Goal: Information Seeking & Learning: Learn about a topic

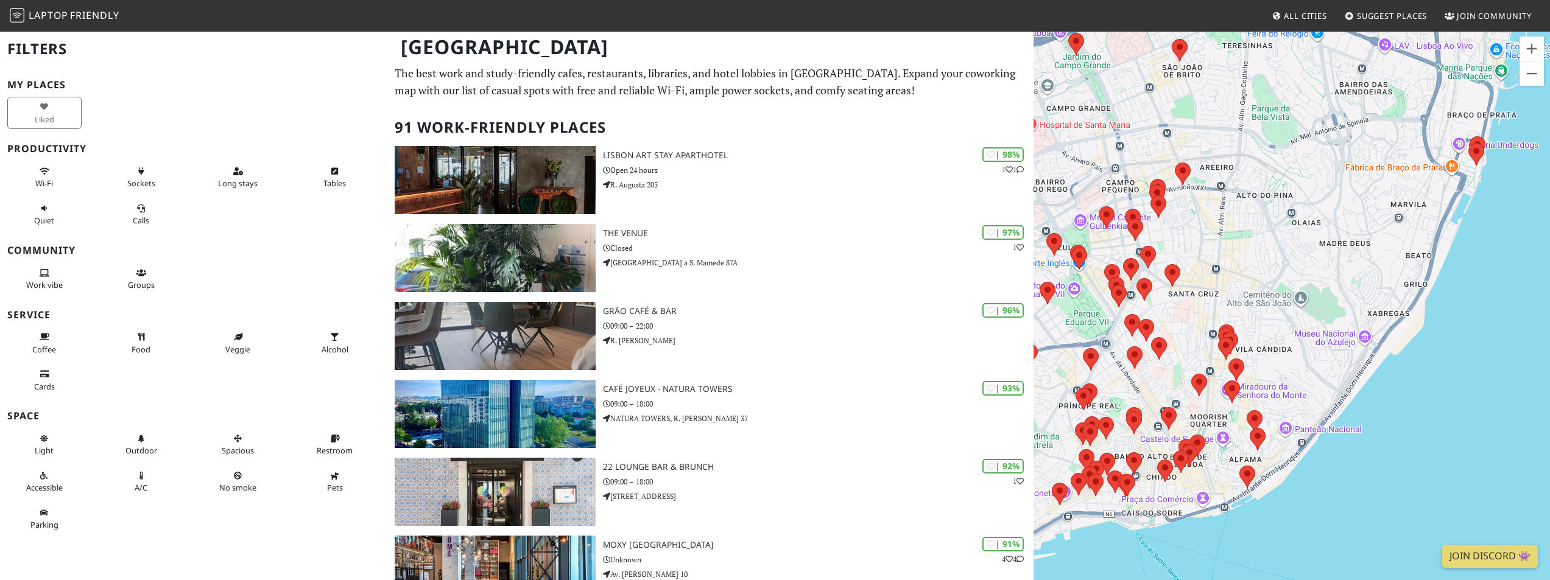
drag, startPoint x: 1264, startPoint y: 432, endPoint x: 1286, endPoint y: 437, distance: 21.7
click at [1286, 437] on div at bounding box center [1291, 320] width 516 height 580
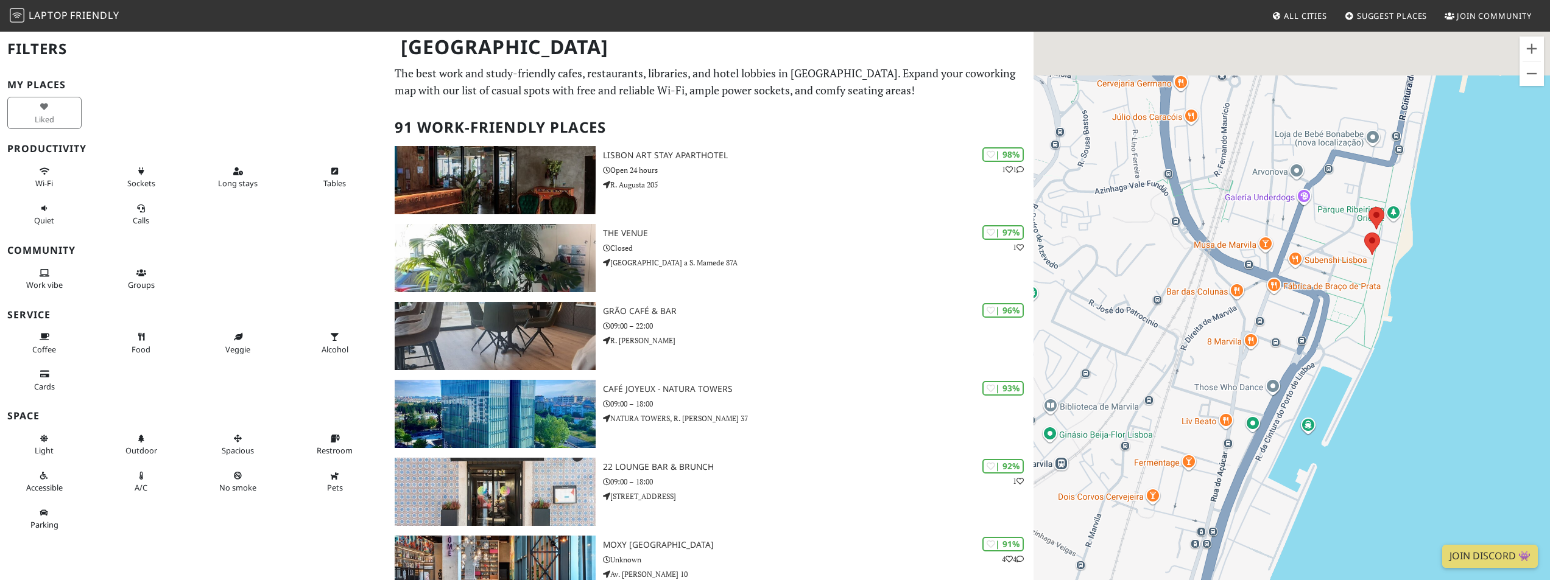
drag, startPoint x: 1402, startPoint y: 140, endPoint x: 1268, endPoint y: 273, distance: 189.0
click at [1268, 273] on div at bounding box center [1291, 320] width 516 height 580
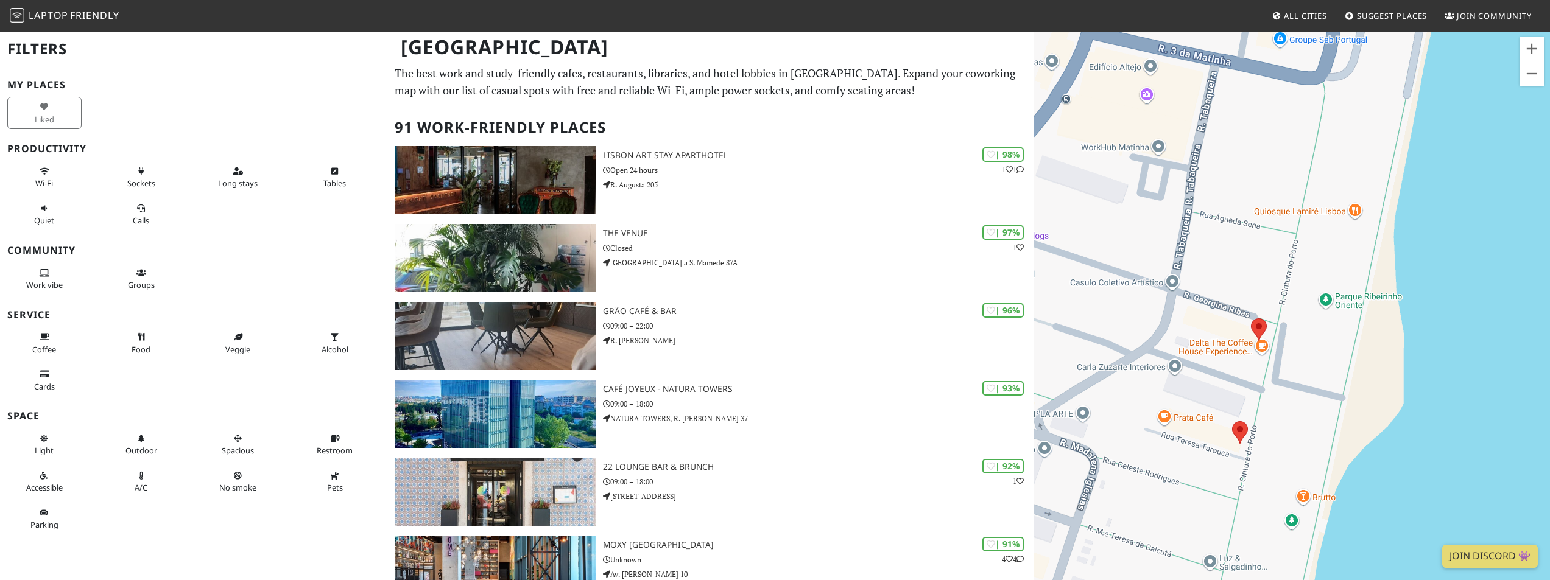
drag, startPoint x: 1111, startPoint y: 454, endPoint x: 1282, endPoint y: 433, distance: 173.0
click at [1282, 433] on div at bounding box center [1291, 320] width 516 height 580
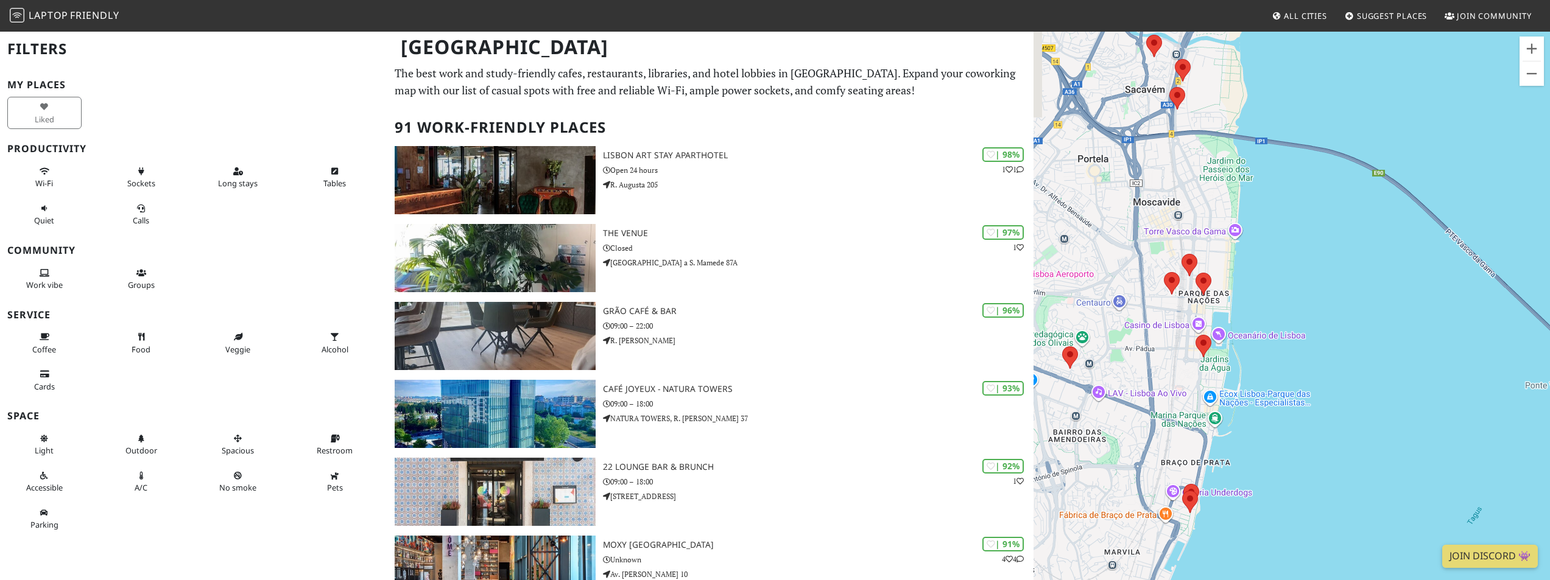
drag, startPoint x: 1184, startPoint y: 211, endPoint x: 1177, endPoint y: 387, distance: 175.5
click at [1177, 387] on div at bounding box center [1291, 320] width 516 height 580
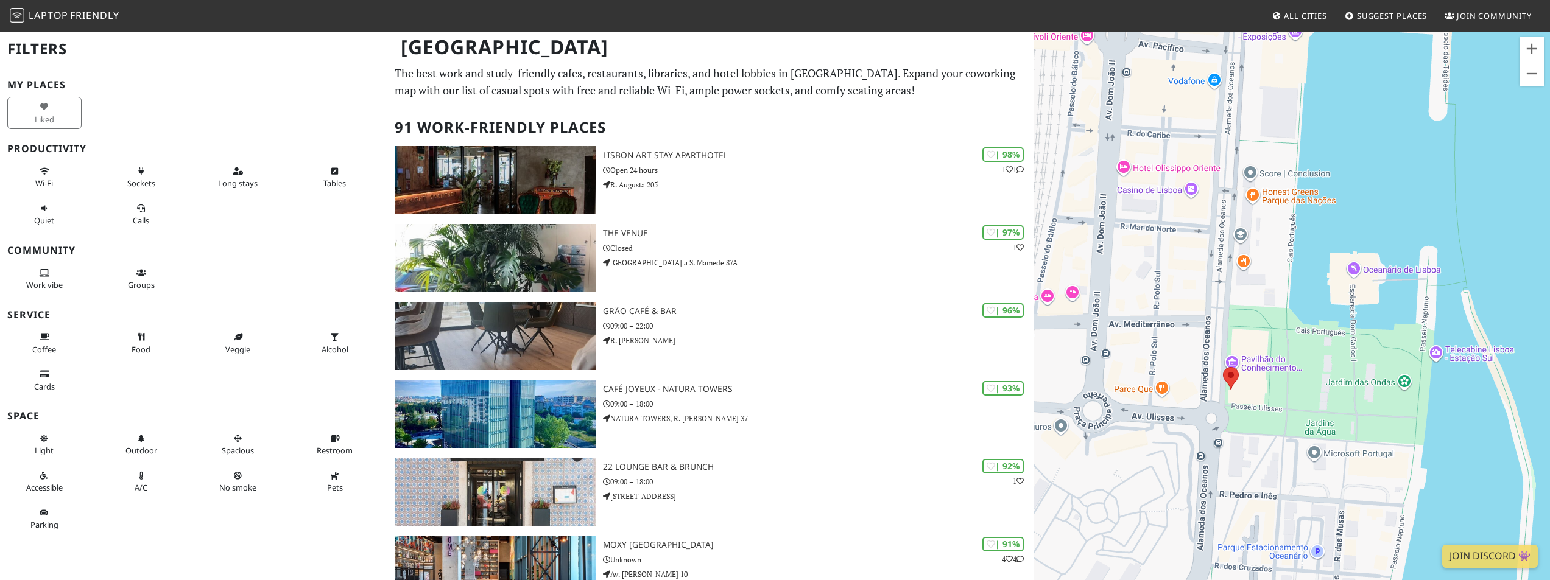
click at [1156, 264] on div at bounding box center [1291, 320] width 516 height 580
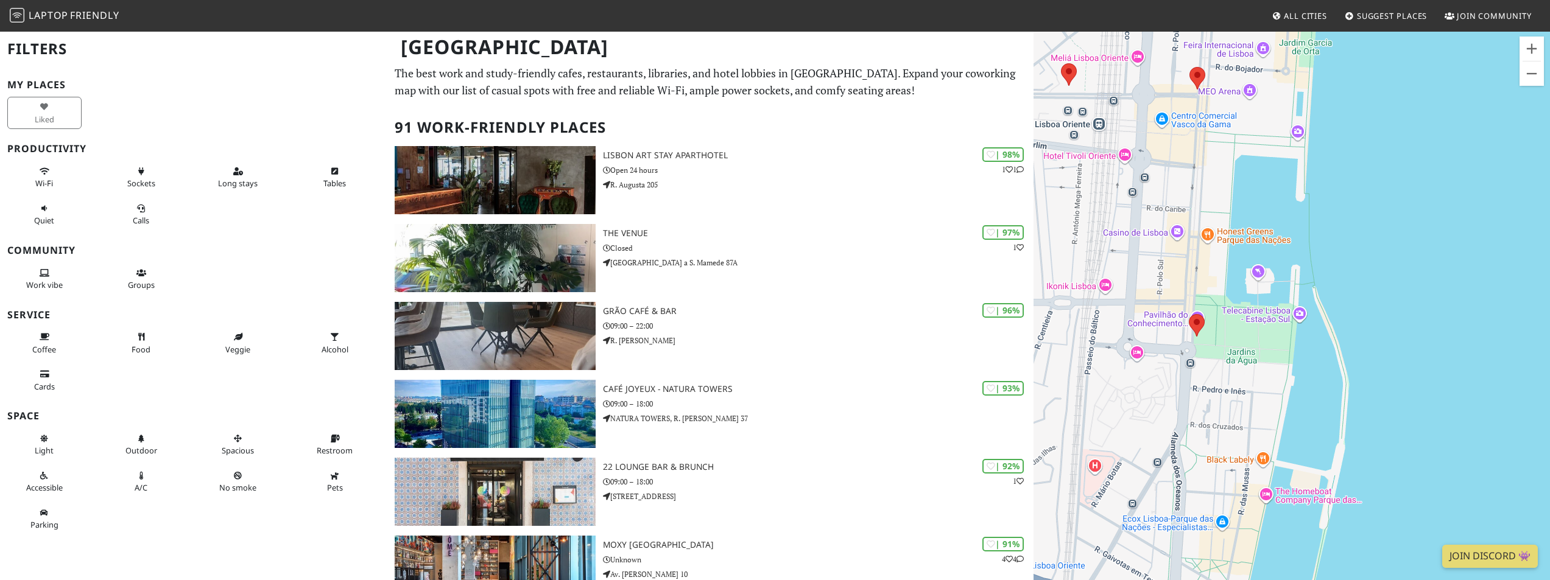
drag, startPoint x: 1166, startPoint y: 237, endPoint x: 1274, endPoint y: 353, distance: 158.1
click at [1272, 357] on div at bounding box center [1291, 320] width 516 height 580
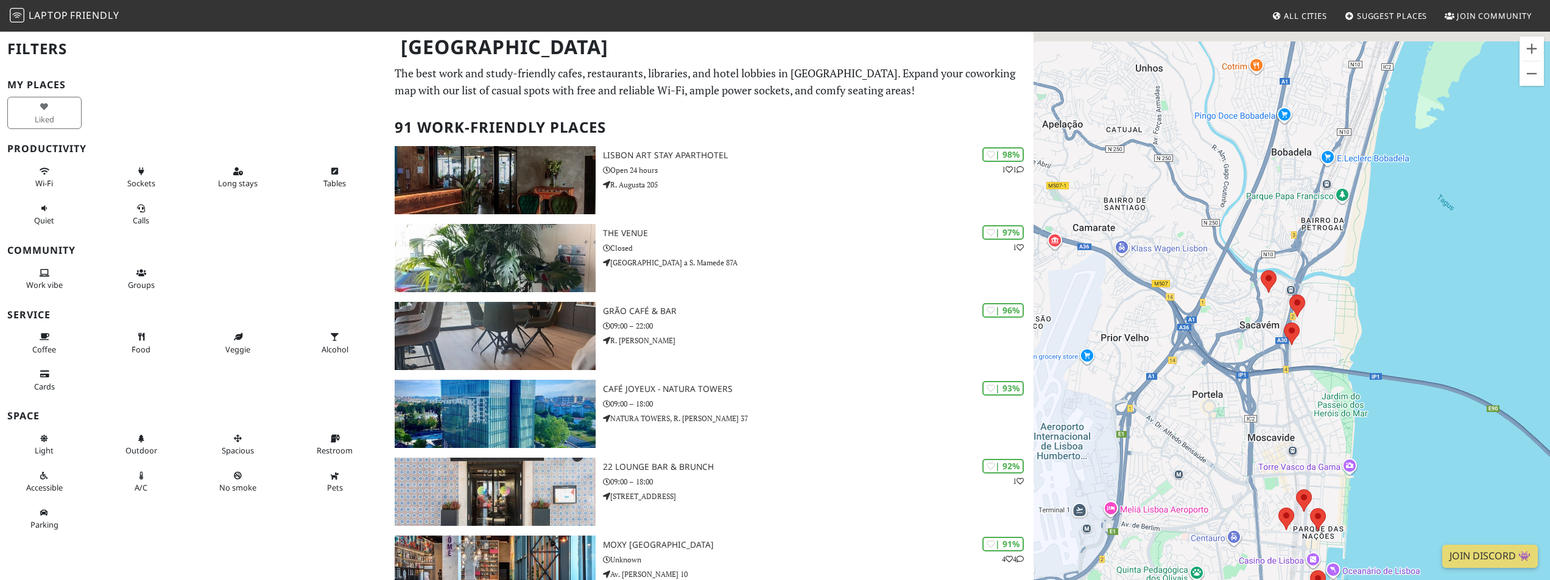
drag, startPoint x: 1302, startPoint y: 157, endPoint x: 1284, endPoint y: 417, distance: 261.3
click at [1284, 417] on div at bounding box center [1291, 320] width 516 height 580
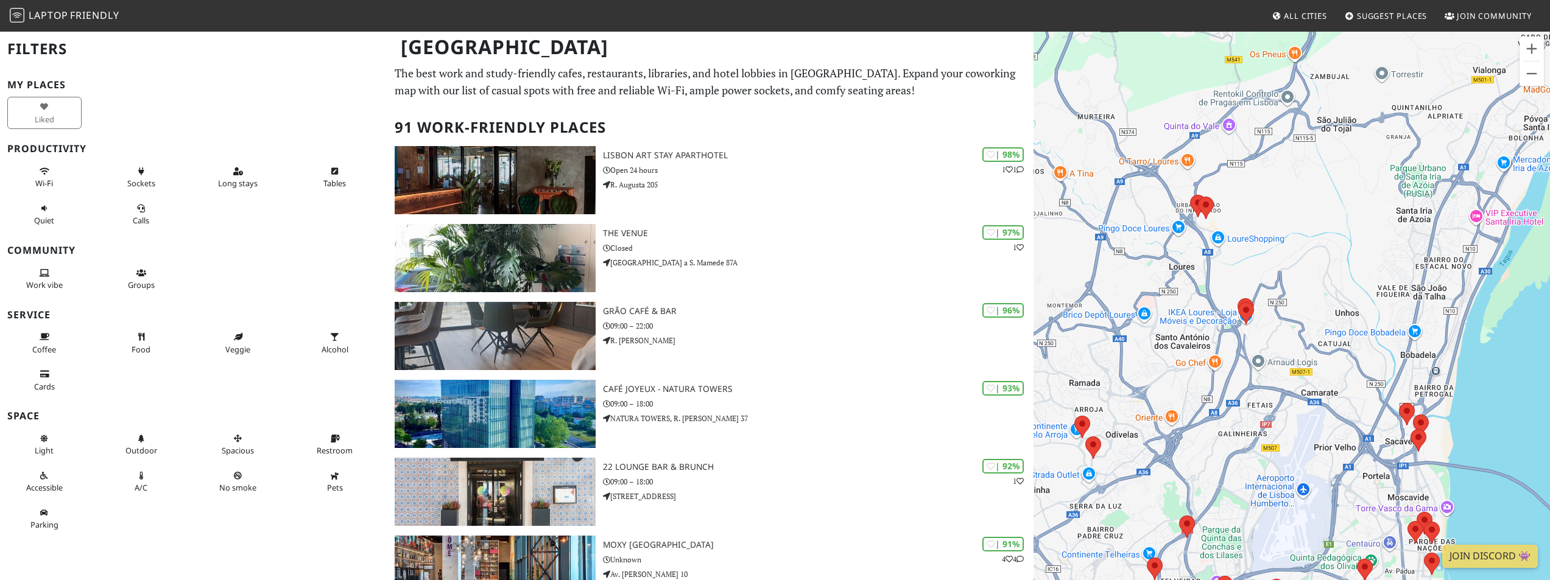
drag, startPoint x: 1133, startPoint y: 266, endPoint x: 1305, endPoint y: 382, distance: 207.9
click at [1302, 386] on div at bounding box center [1291, 320] width 516 height 580
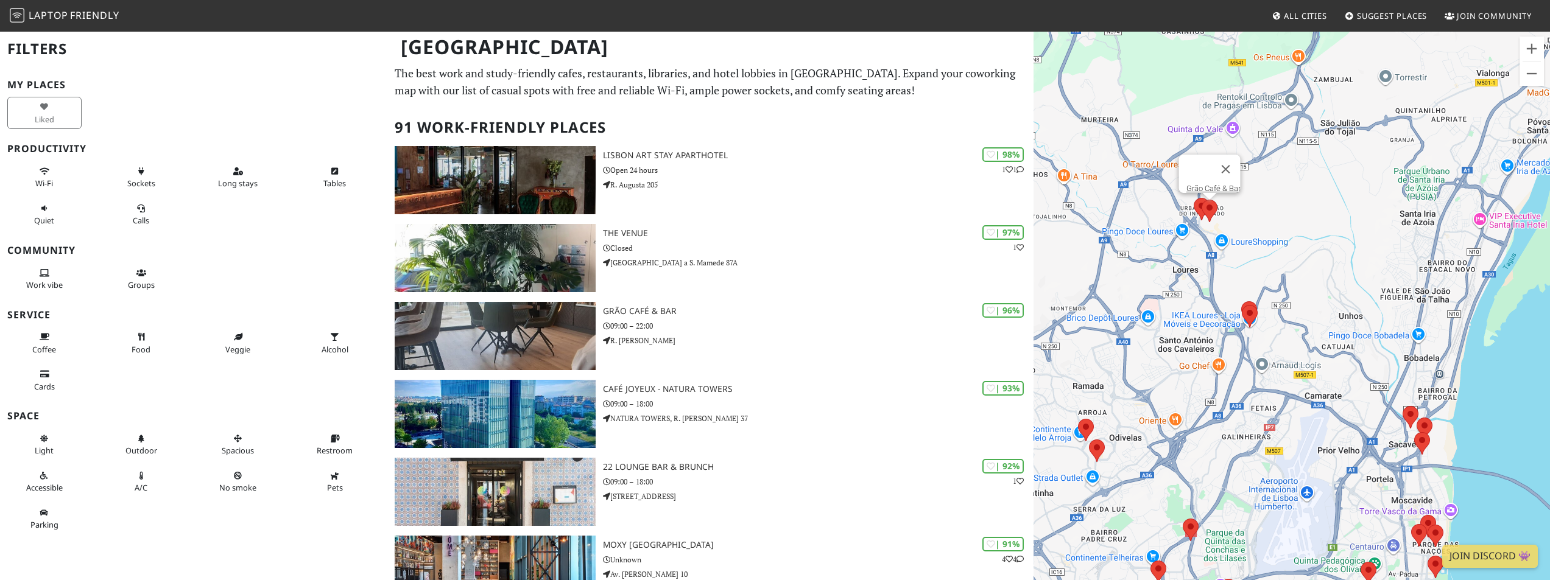
click at [1211, 208] on img at bounding box center [1210, 211] width 26 height 32
click at [1195, 210] on img at bounding box center [1202, 209] width 26 height 32
click at [1234, 159] on button "Close" at bounding box center [1227, 167] width 29 height 29
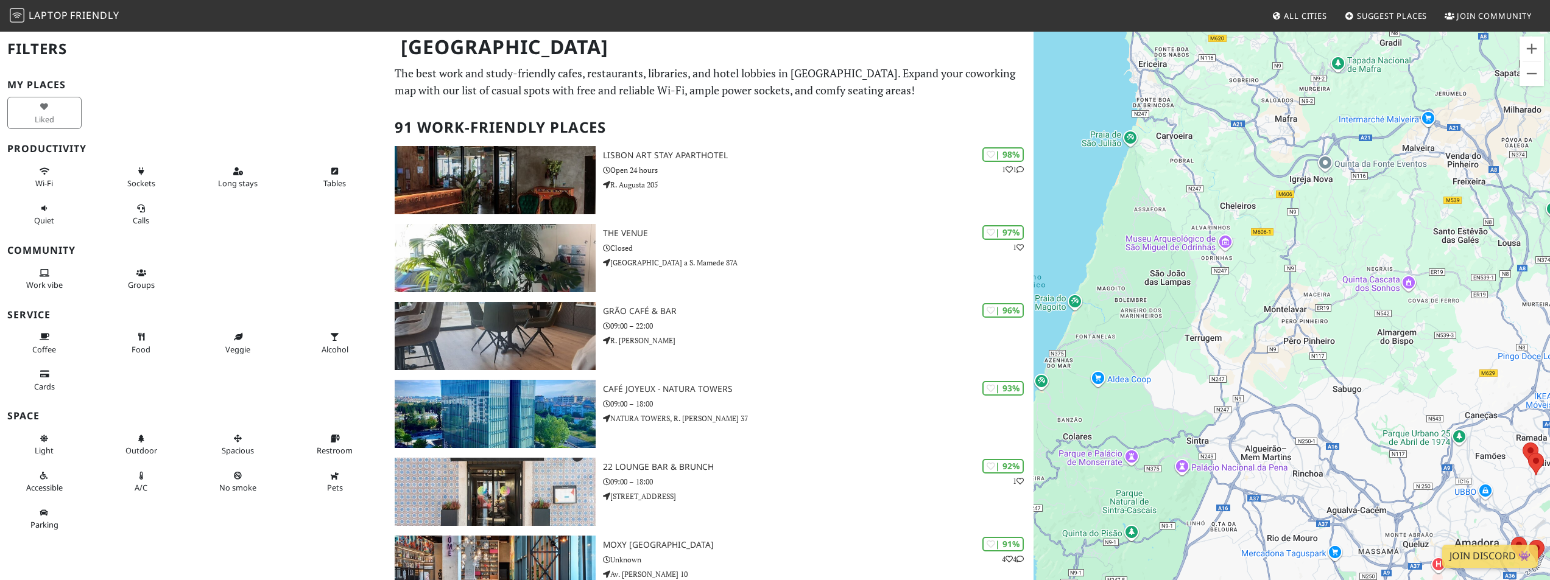
drag, startPoint x: 1088, startPoint y: 245, endPoint x: 1507, endPoint y: 373, distance: 438.2
click at [1507, 373] on div at bounding box center [1291, 320] width 516 height 580
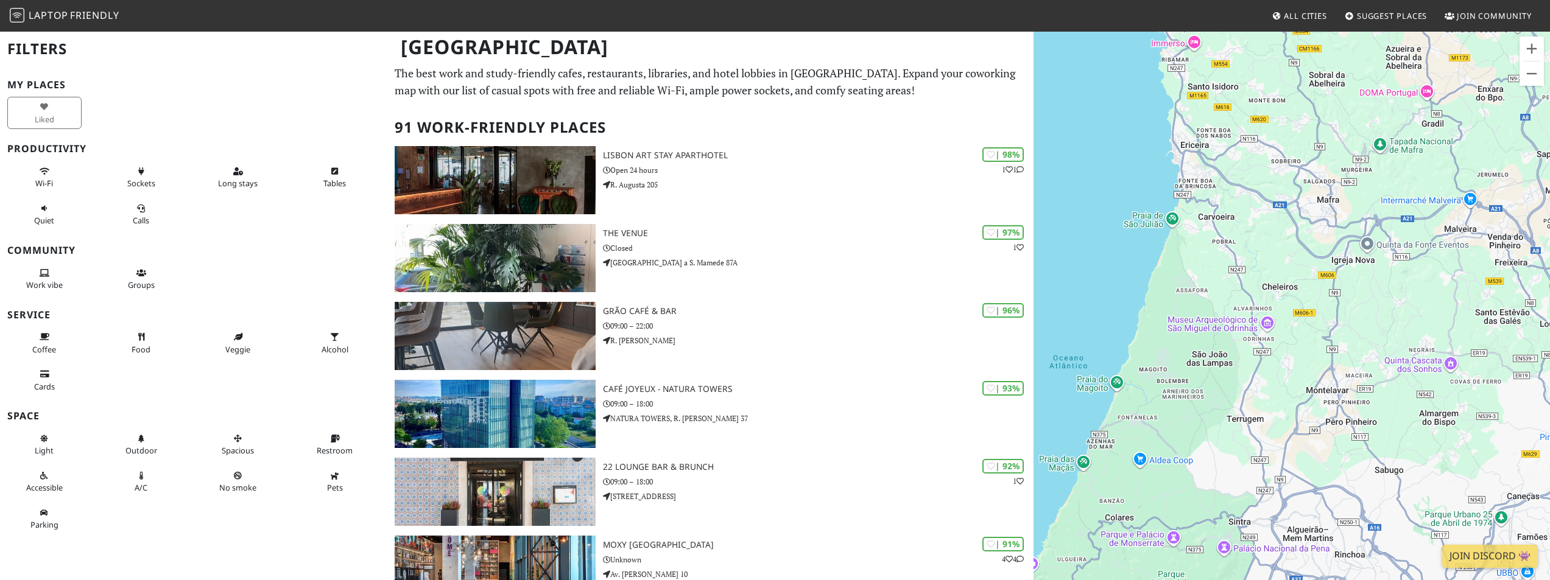
drag, startPoint x: 1261, startPoint y: 329, endPoint x: 1267, endPoint y: 407, distance: 77.5
click at [1267, 407] on div at bounding box center [1291, 320] width 516 height 580
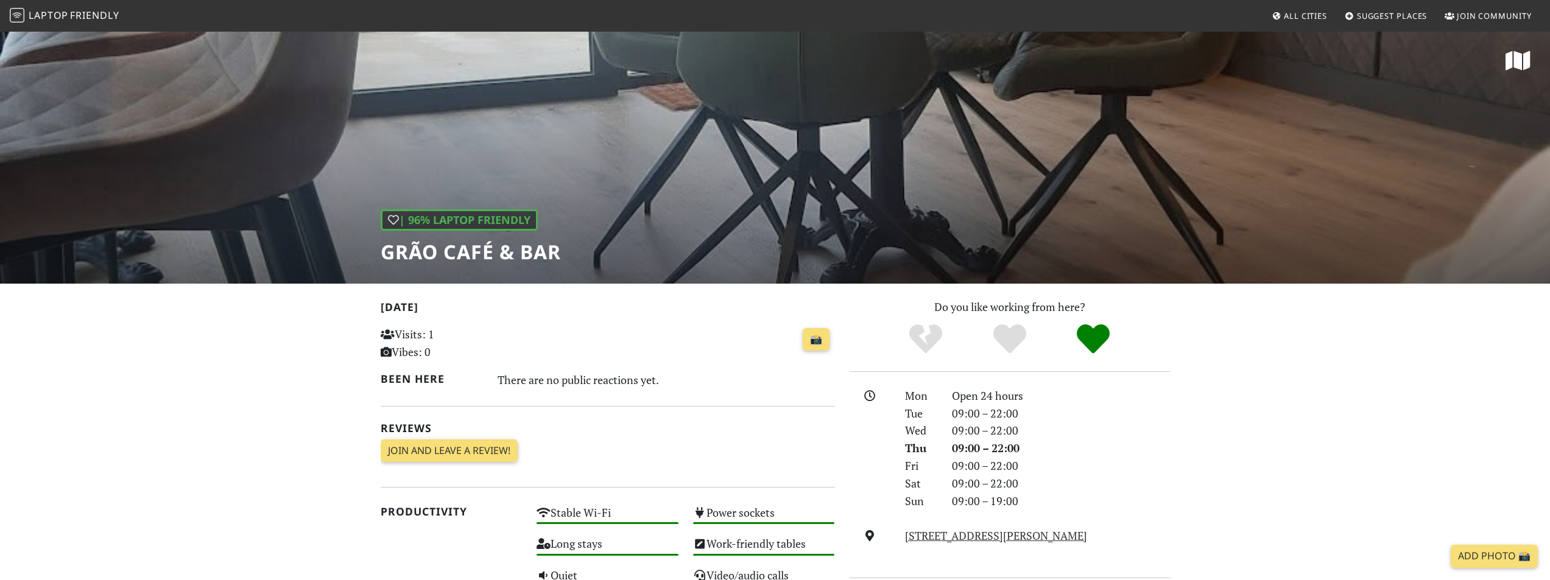
click at [761, 183] on div "| 96% Laptop Friendly Grão Café & Bar" at bounding box center [775, 156] width 1550 height 253
drag, startPoint x: 416, startPoint y: 255, endPoint x: 604, endPoint y: 278, distance: 189.7
click at [583, 273] on div "| 96% Laptop Friendly Grão Café & Bar" at bounding box center [775, 156] width 1550 height 253
click at [562, 261] on div "| 96% Laptop Friendly Grão Café & Bar" at bounding box center [775, 156] width 1550 height 253
drag, startPoint x: 590, startPoint y: 254, endPoint x: 370, endPoint y: 244, distance: 220.1
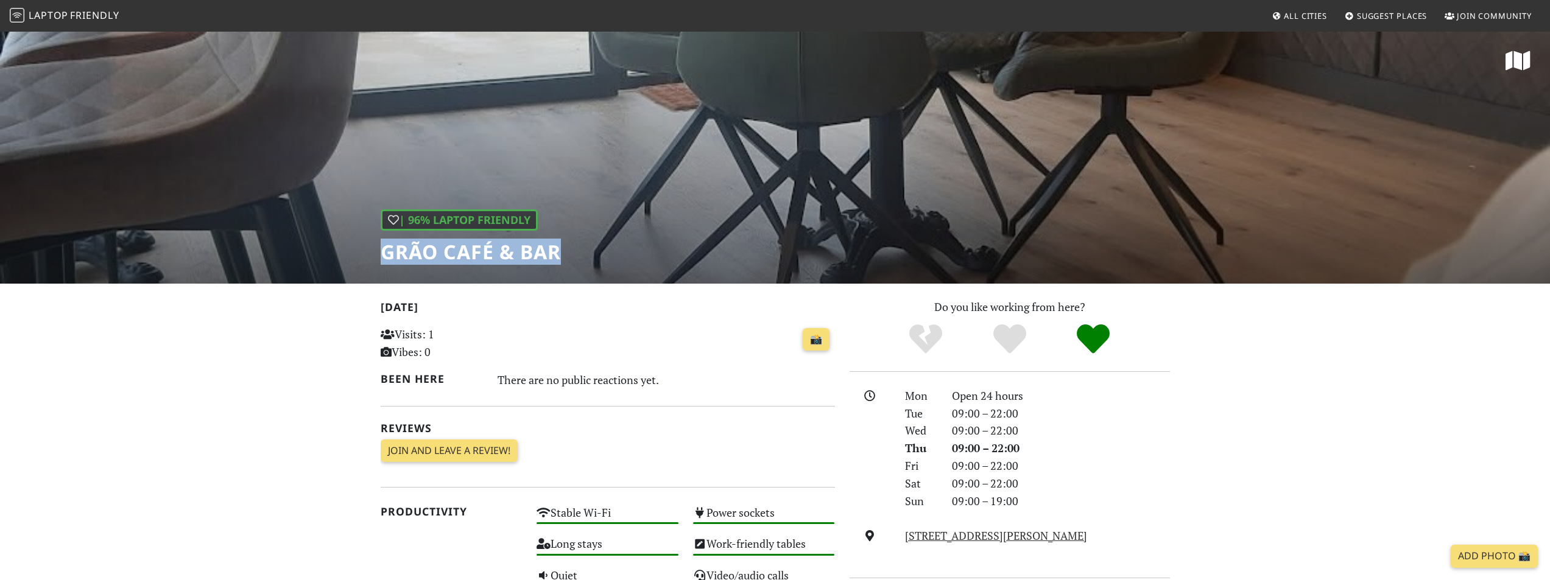
click at [370, 244] on div "| 96% Laptop Friendly Grão Café & Bar" at bounding box center [775, 156] width 1550 height 253
copy h1 "Grão Café & Bar"
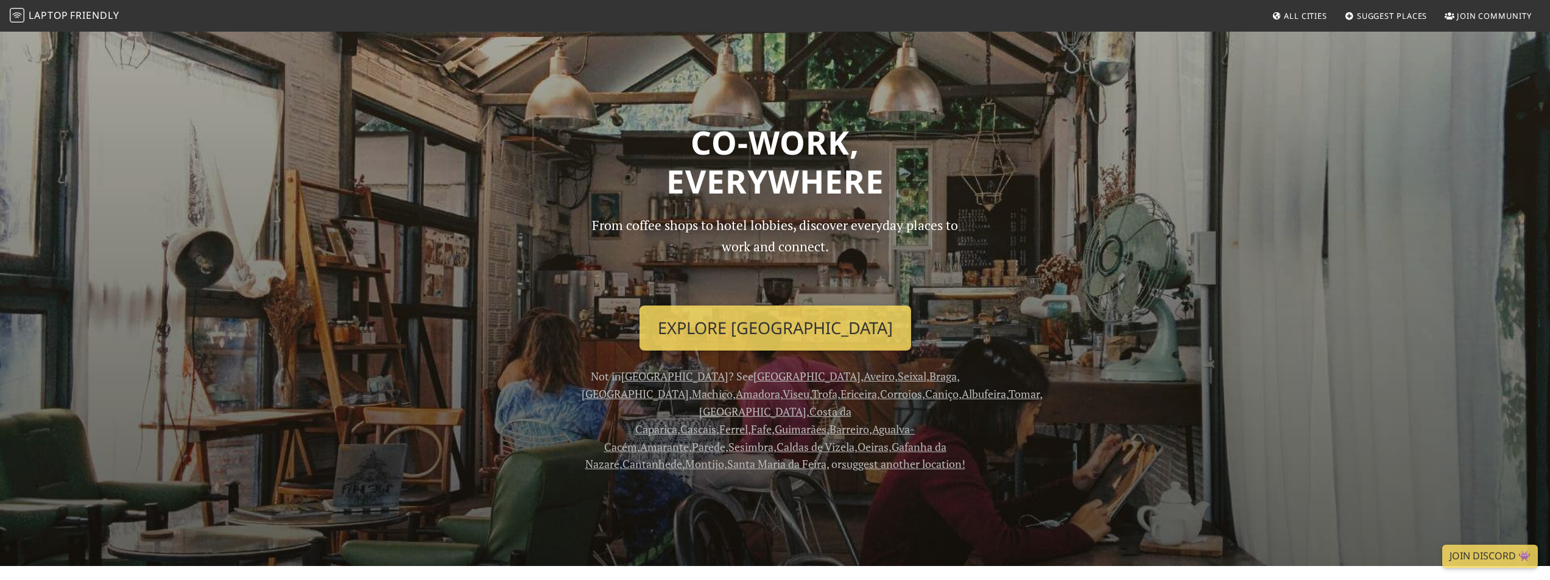
click at [840, 395] on link "Ericeira" at bounding box center [858, 394] width 37 height 15
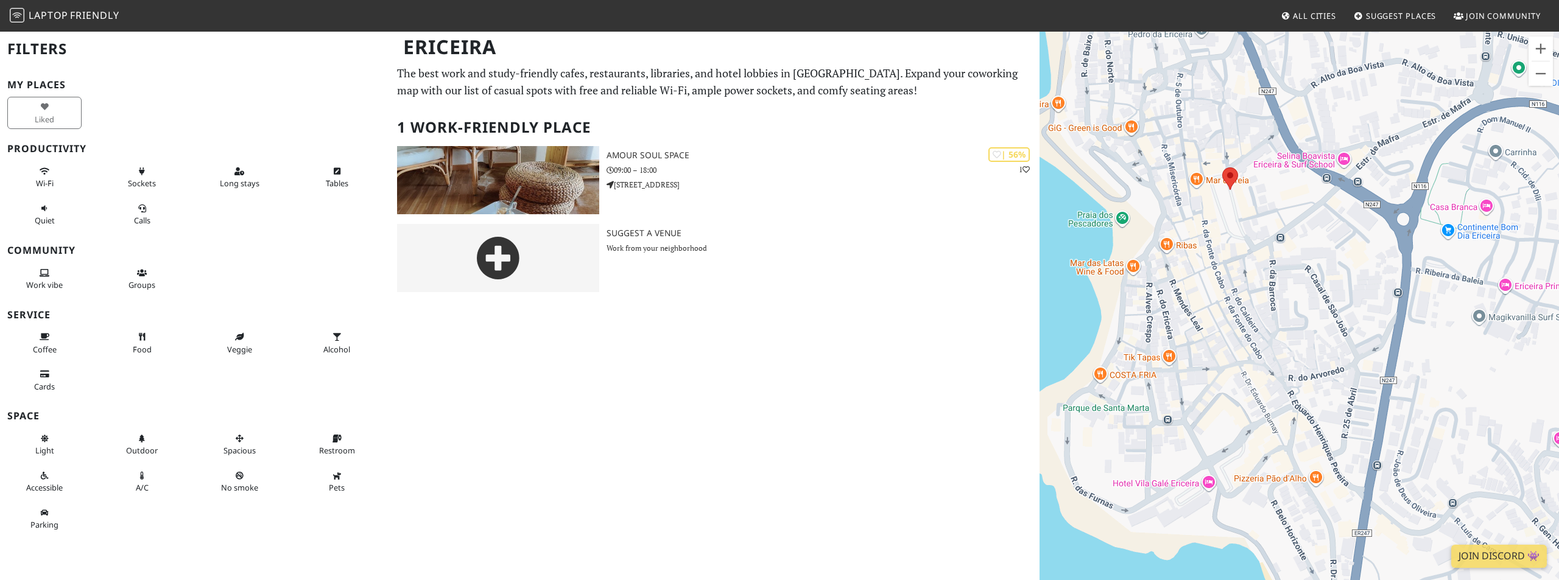
drag, startPoint x: 1317, startPoint y: 446, endPoint x: 1225, endPoint y: 278, distance: 191.6
click at [1225, 278] on div at bounding box center [1299, 320] width 519 height 580
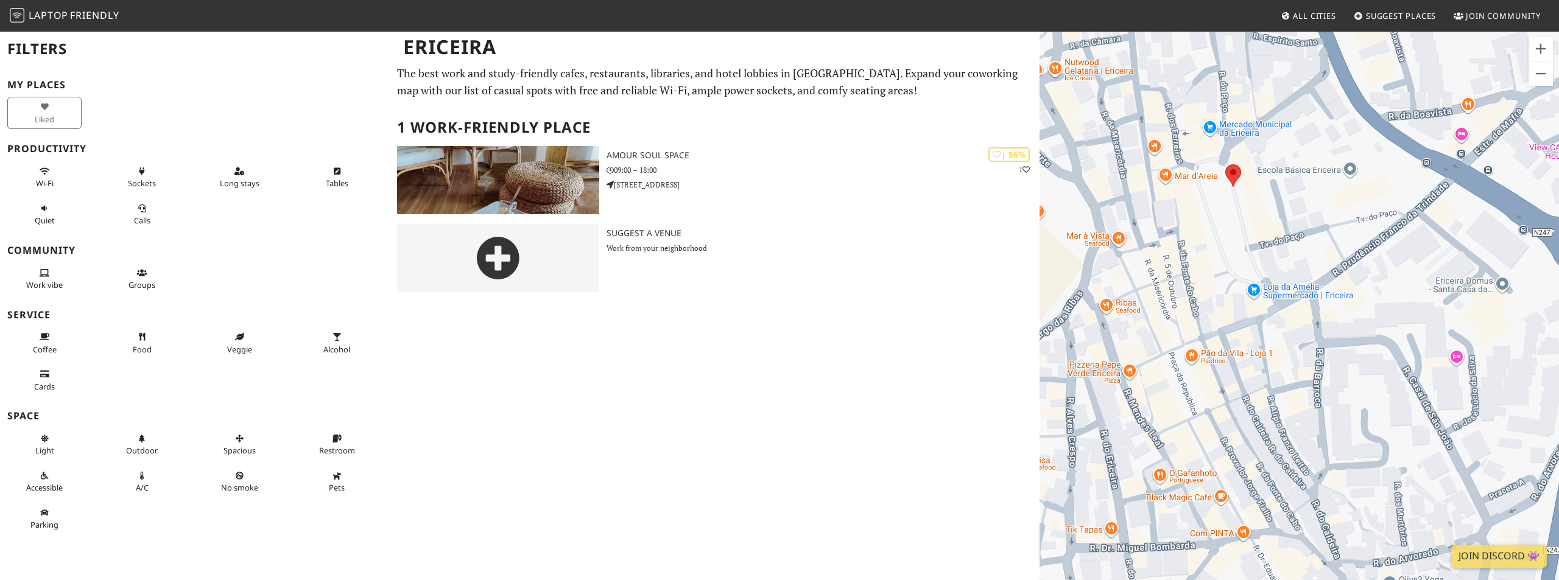
drag, startPoint x: 1219, startPoint y: 256, endPoint x: 1256, endPoint y: 292, distance: 51.2
click at [1241, 298] on div at bounding box center [1299, 320] width 519 height 580
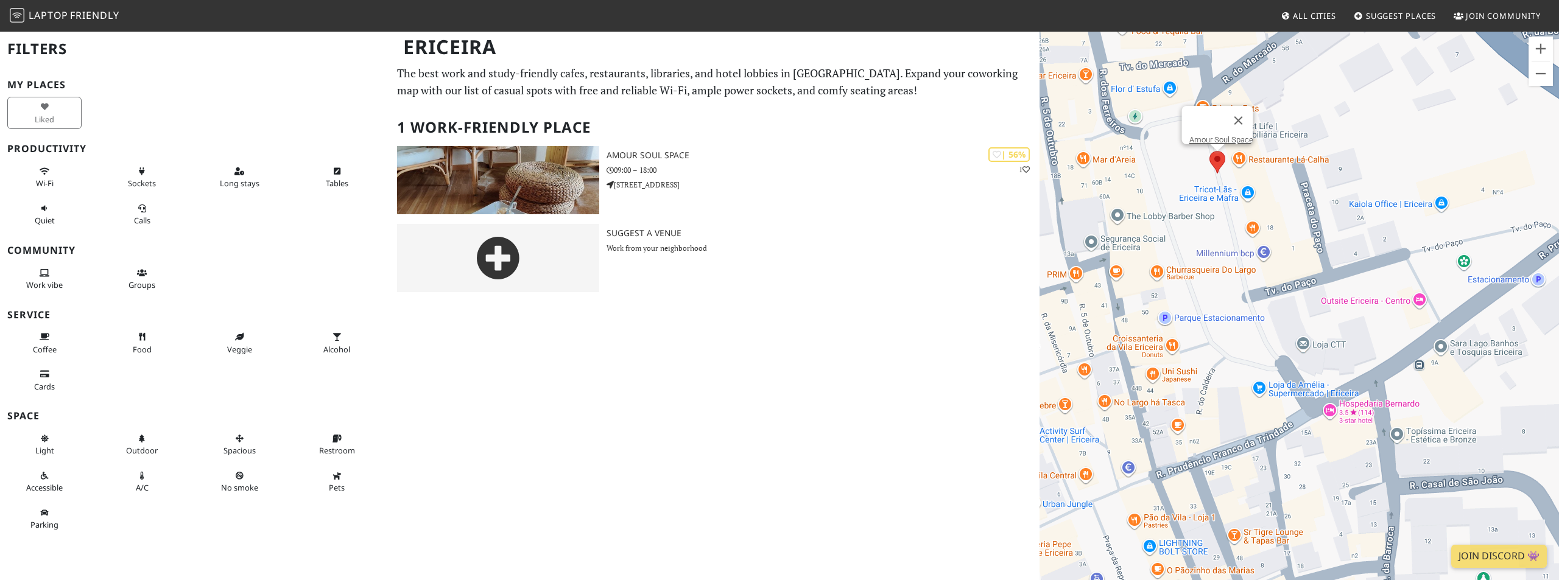
click at [1218, 164] on img at bounding box center [1218, 162] width 26 height 32
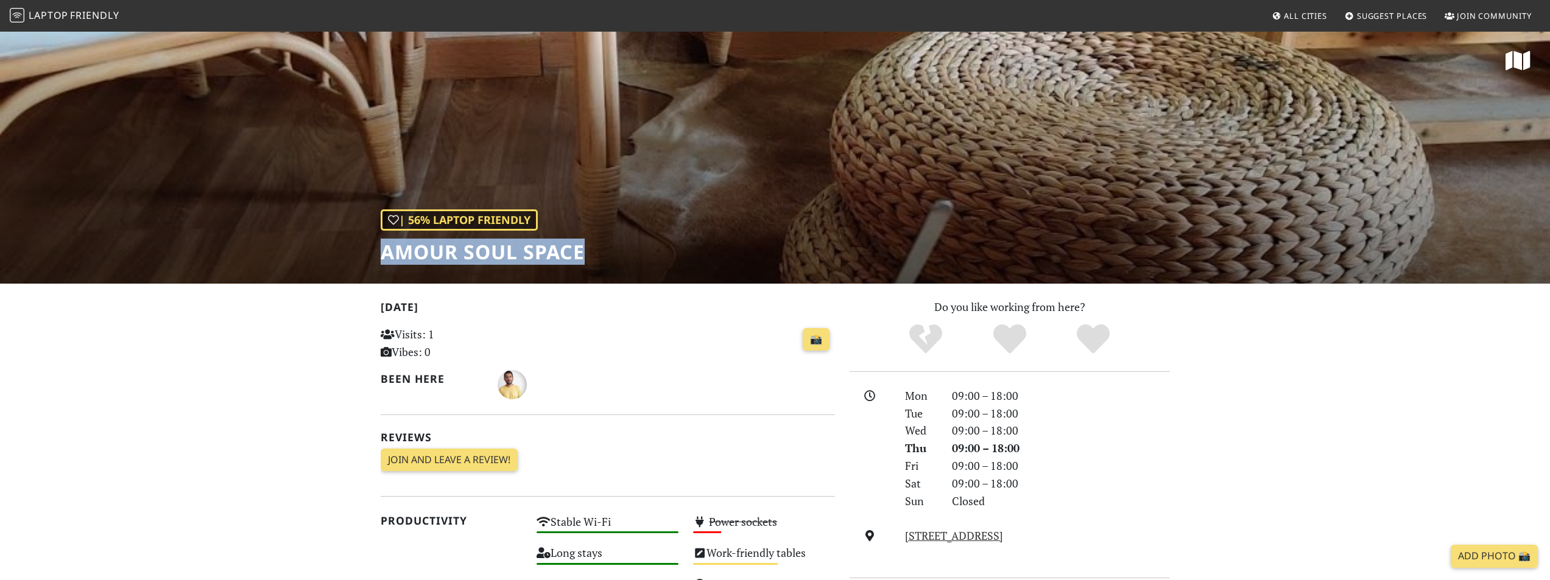
drag, startPoint x: 375, startPoint y: 255, endPoint x: 615, endPoint y: 278, distance: 241.0
click at [615, 278] on div "| 56% Laptop Friendly Amour Soul Space" at bounding box center [775, 156] width 1550 height 253
copy h1 "Amour Soul Space"
